Goal: Check status: Check status

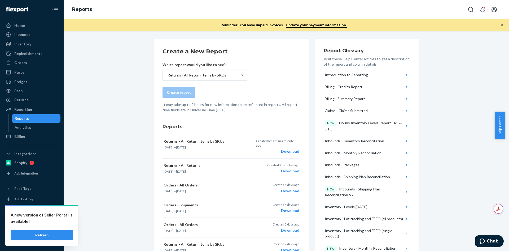
drag, startPoint x: 45, startPoint y: 232, endPoint x: 48, endPoint y: 232, distance: 3.5
click at [46, 232] on button "Refresh" at bounding box center [42, 234] width 62 height 11
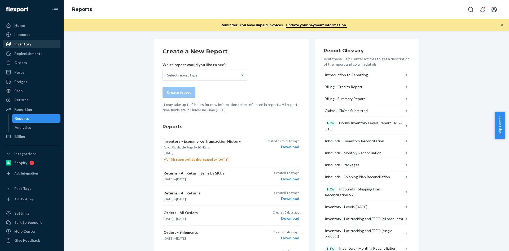
click at [21, 46] on div "Inventory" at bounding box center [22, 43] width 17 height 5
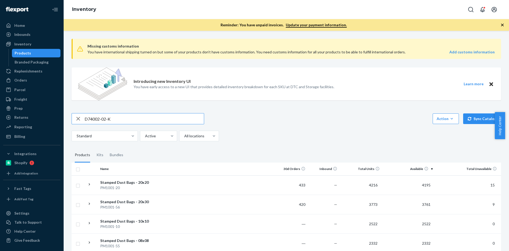
type input "D74002-02-K"
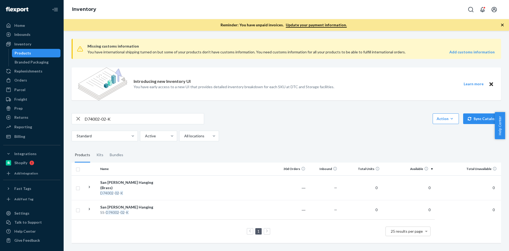
scroll to position [1, 0]
click at [163, 188] on td at bounding box center [217, 187] width 118 height 25
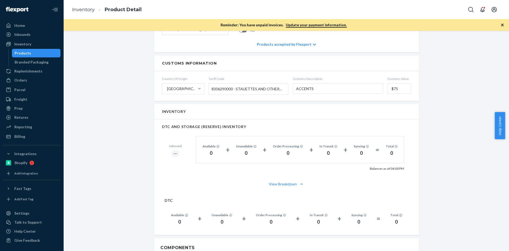
scroll to position [292, 0]
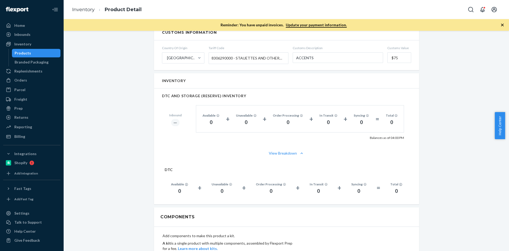
click at [25, 54] on div "Products" at bounding box center [23, 52] width 16 height 5
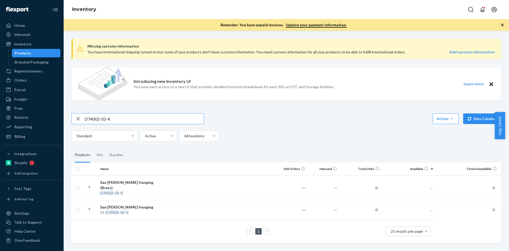
drag, startPoint x: 105, startPoint y: 120, endPoint x: 66, endPoint y: 116, distance: 38.7
click at [67, 118] on div "Missing customs information You have international shipping turned on but some …" at bounding box center [287, 141] width 446 height 220
type input "P126008-01-C"
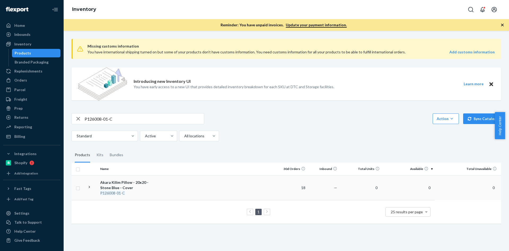
click at [108, 186] on div "Akara Kilim Pillow - 20x20 - Stone Blue - Cover" at bounding box center [127, 185] width 55 height 11
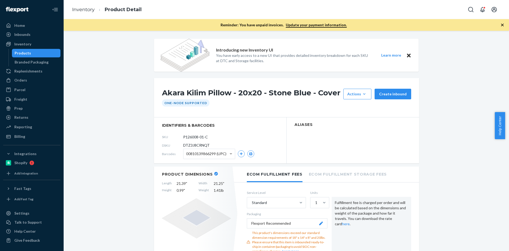
click at [25, 53] on div "Products" at bounding box center [23, 52] width 16 height 5
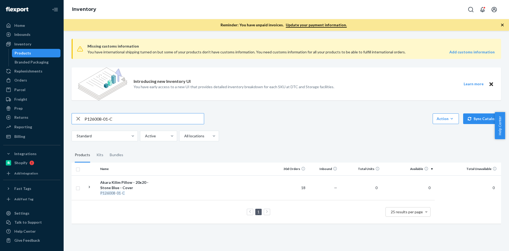
drag, startPoint x: 118, startPoint y: 119, endPoint x: 70, endPoint y: 117, distance: 48.1
click at [70, 117] on div "Missing customs information You have international shipping turned on but some …" at bounding box center [287, 131] width 438 height 194
type input "B86007-30"
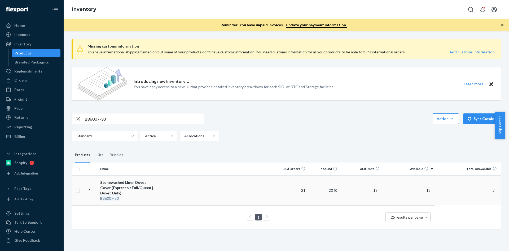
click at [107, 185] on div "Stonewashed Linen Duvet Cover (Espresso / Full/Queen | Duvet Only)" at bounding box center [127, 188] width 55 height 16
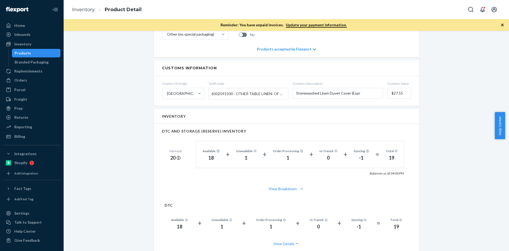
scroll to position [265, 0]
